Goal: Transaction & Acquisition: Purchase product/service

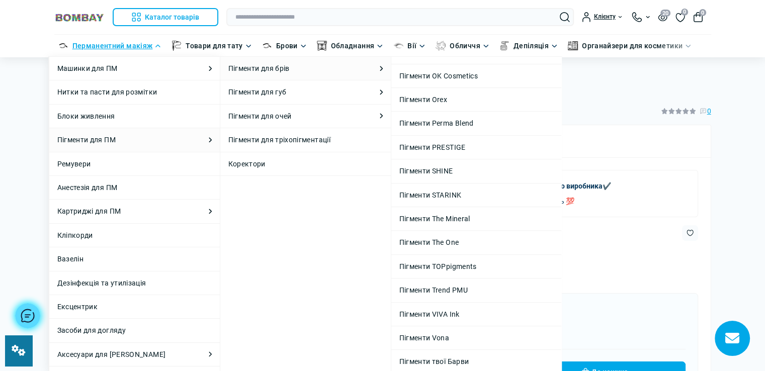
scroll to position [50, 0]
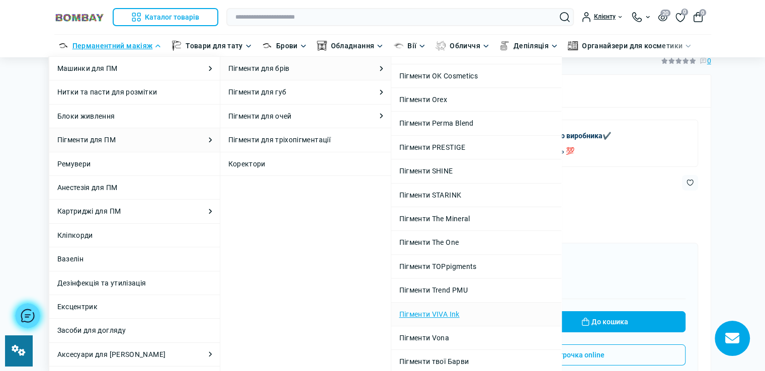
click at [445, 309] on link "Пігменти VIVA Ink" at bounding box center [476, 314] width 154 height 11
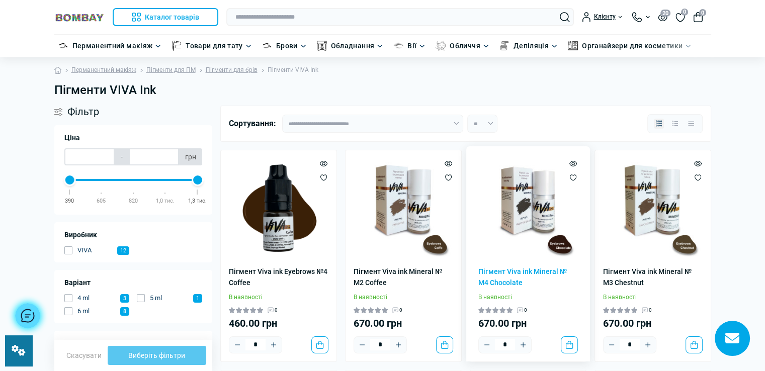
scroll to position [50, 0]
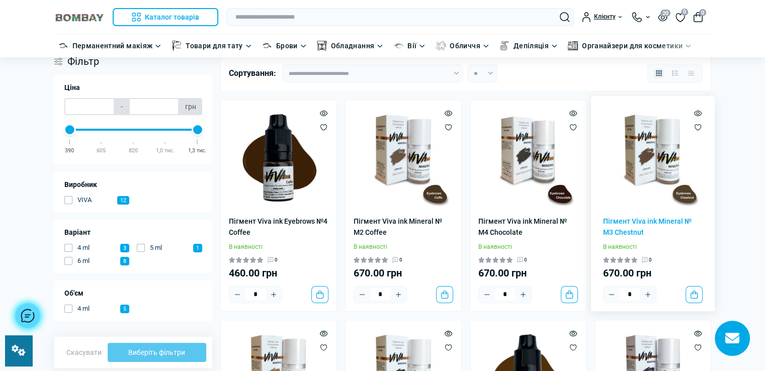
click at [654, 185] on img at bounding box center [653, 158] width 100 height 100
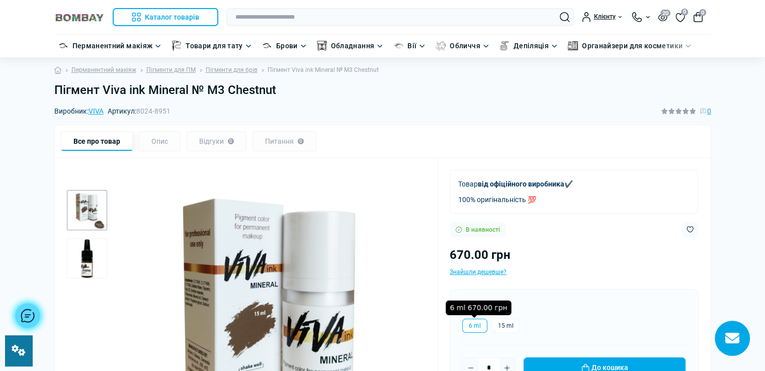
click at [475, 328] on label "6 ml" at bounding box center [474, 326] width 25 height 14
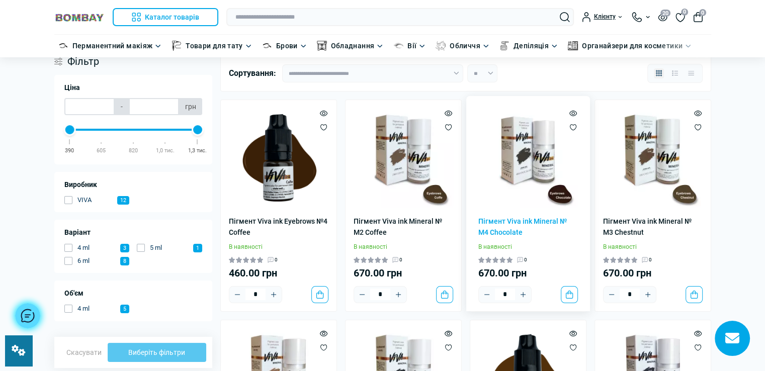
click at [538, 181] on img at bounding box center [528, 158] width 100 height 100
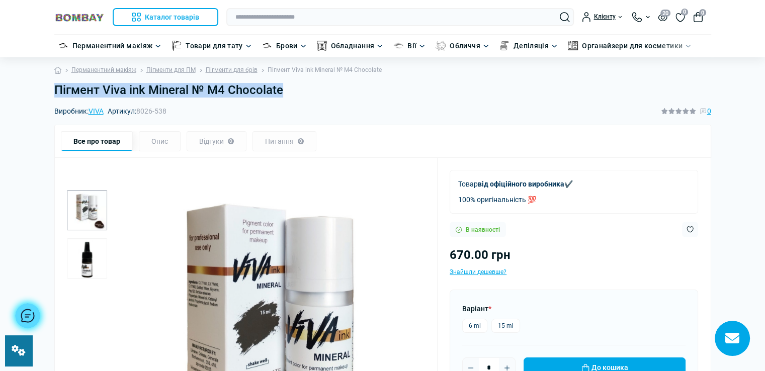
drag, startPoint x: 52, startPoint y: 87, endPoint x: 319, endPoint y: 93, distance: 267.1
click at [319, 93] on div "Пігмент Viva ink Mineral № M4 Chocolate" at bounding box center [382, 94] width 669 height 23
copy h1 "Пігмент Viva ink Mineral № M4 Chocolate"
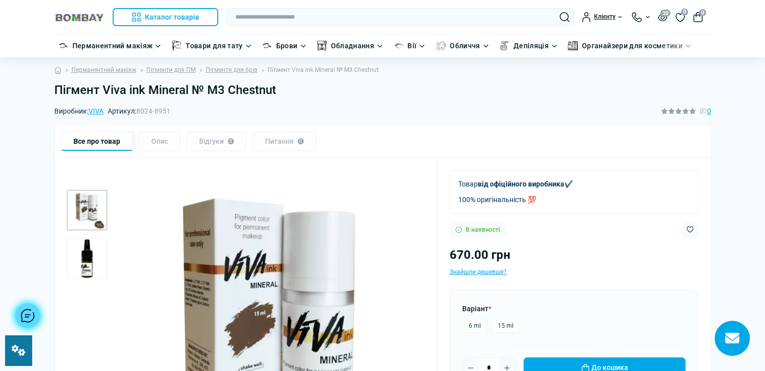
click at [278, 91] on h1 "Пігмент Viva ink Mineral № M3 Chestnut" at bounding box center [382, 90] width 657 height 15
click at [472, 325] on label "6 ml" at bounding box center [474, 326] width 25 height 14
